Goal: Navigation & Orientation: Find specific page/section

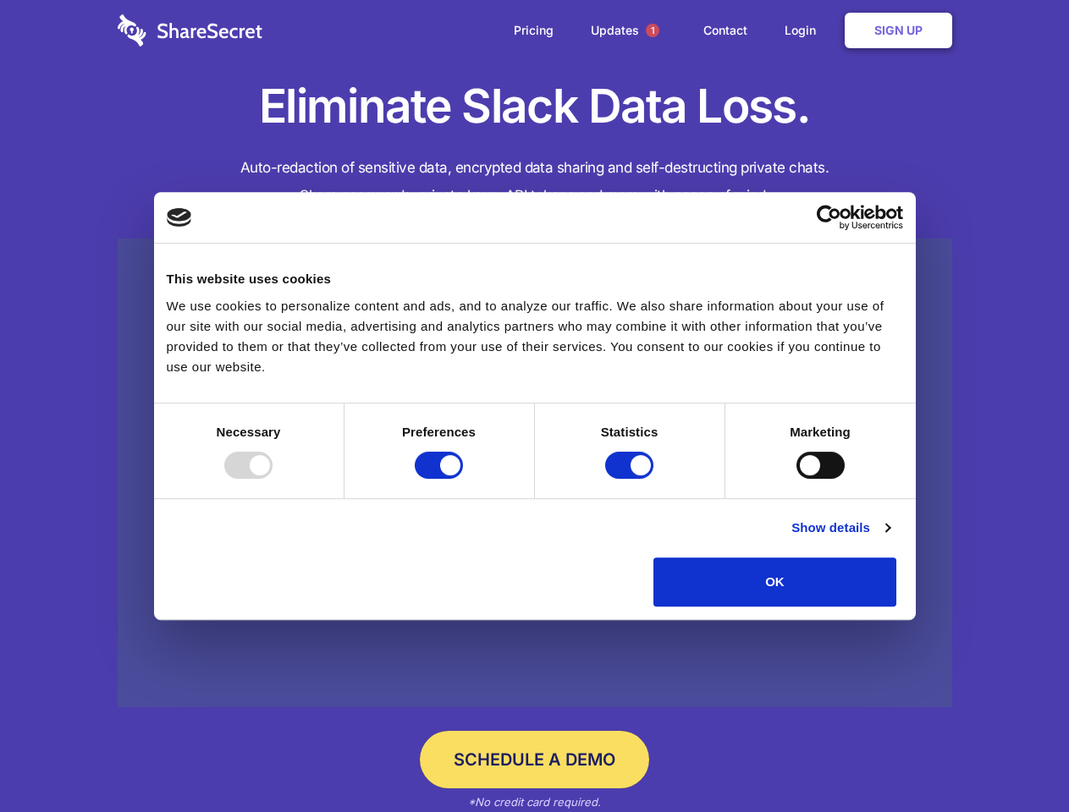
click at [273, 479] on div at bounding box center [248, 465] width 48 height 27
click at [463, 479] on input "Preferences" at bounding box center [439, 465] width 48 height 27
checkbox input "false"
click at [631, 479] on input "Statistics" at bounding box center [629, 465] width 48 height 27
checkbox input "false"
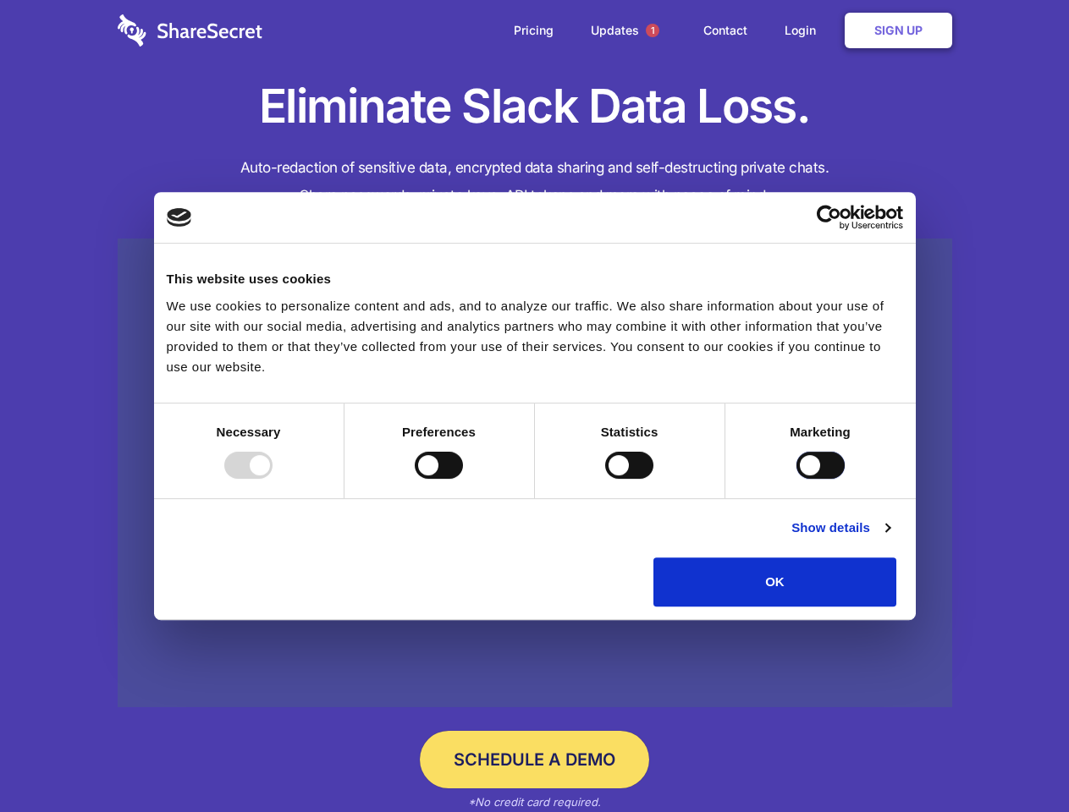
click at [796, 479] on input "Marketing" at bounding box center [820, 465] width 48 height 27
checkbox input "true"
click at [890, 538] on link "Show details" at bounding box center [840, 528] width 98 height 20
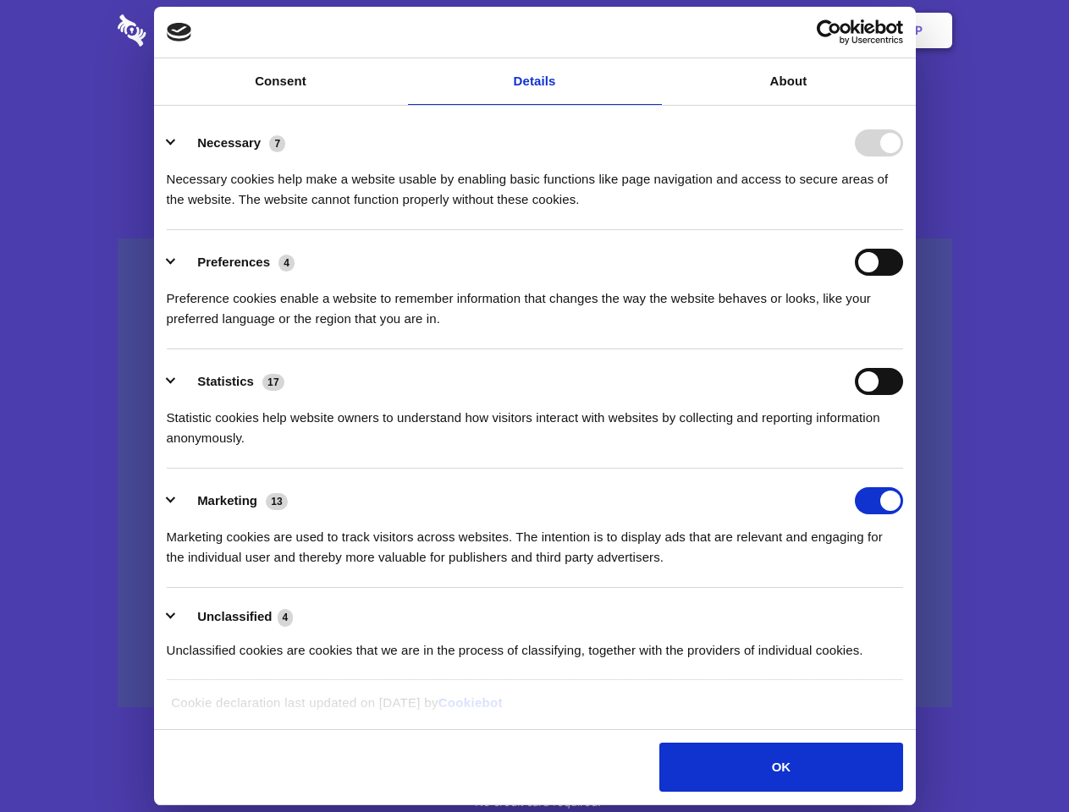
click at [903, 230] on li "Necessary 7 Necessary cookies help make a website usable by enabling basic func…" at bounding box center [535, 170] width 736 height 119
click at [652, 30] on span "1" at bounding box center [653, 31] width 14 height 14
